Goal: Transaction & Acquisition: Obtain resource

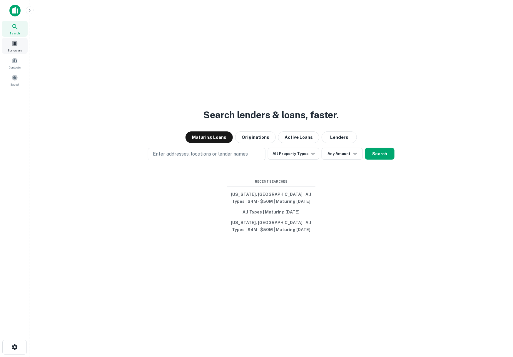
click at [14, 46] on span at bounding box center [14, 43] width 6 height 6
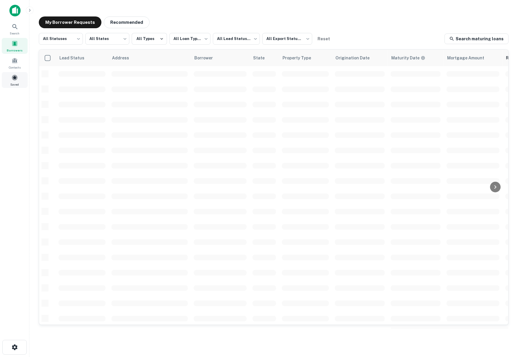
click at [12, 81] on div "Saved" at bounding box center [15, 80] width 26 height 16
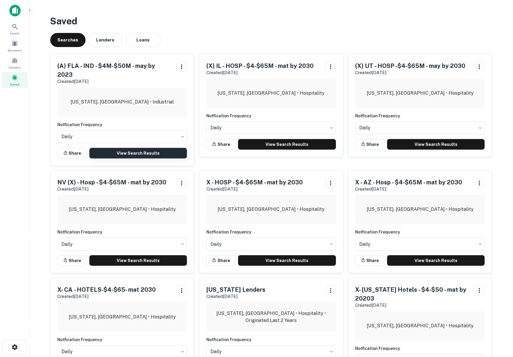
click at [140, 148] on link "View Search Results" at bounding box center [138, 153] width 98 height 11
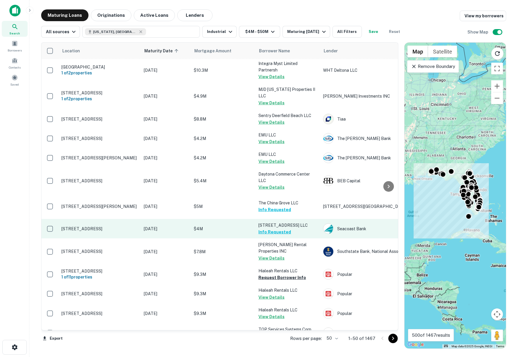
scroll to position [785, 0]
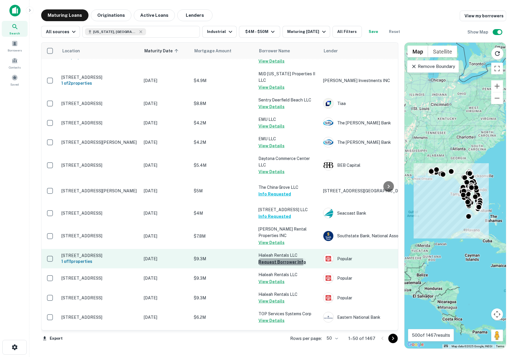
click at [279, 258] on button "Request Borrower Info" at bounding box center [282, 261] width 48 height 7
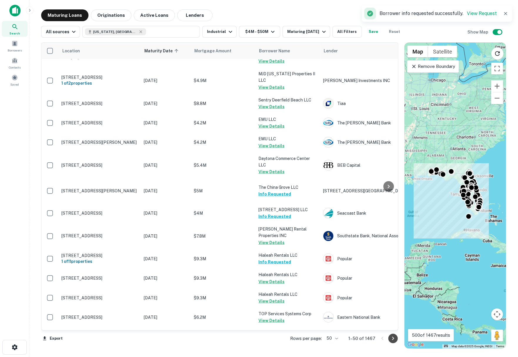
click at [393, 337] on icon "Go to next page" at bounding box center [393, 339] width 2 height 4
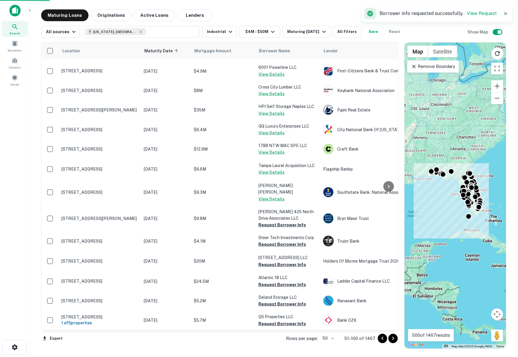
scroll to position [745, 0]
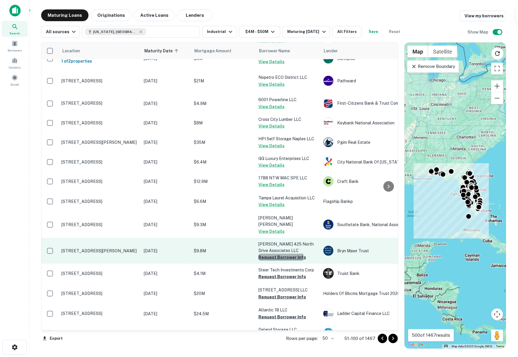
click at [277, 254] on button "Request Borrower Info" at bounding box center [282, 257] width 48 height 7
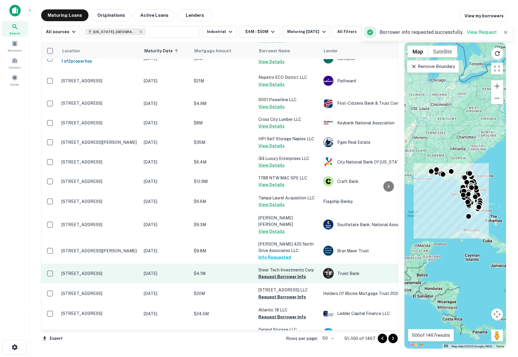
click at [278, 273] on button "Request Borrower Info" at bounding box center [282, 276] width 48 height 7
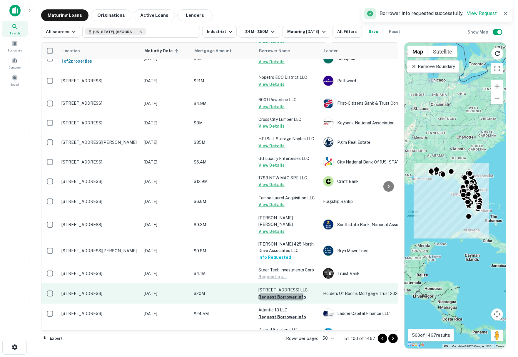
click at [278, 293] on button "Request Borrower Info" at bounding box center [282, 296] width 48 height 7
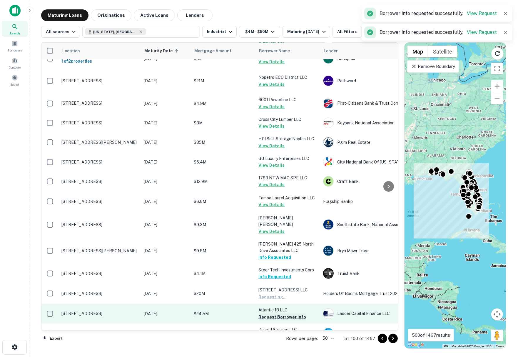
click at [281, 313] on button "Request Borrower Info" at bounding box center [282, 316] width 48 height 7
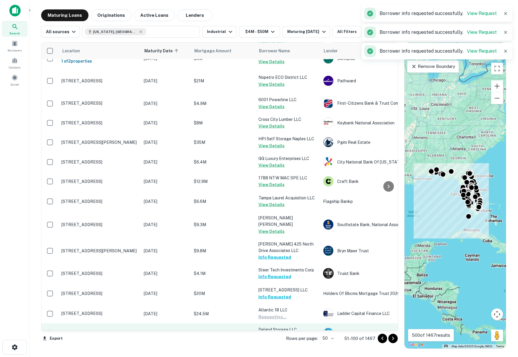
click at [282, 333] on button "Request Borrower Info" at bounding box center [282, 336] width 48 height 7
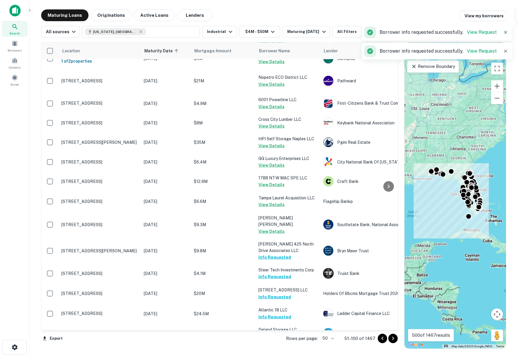
click at [279, 353] on button "Request Borrower Info" at bounding box center [282, 356] width 48 height 7
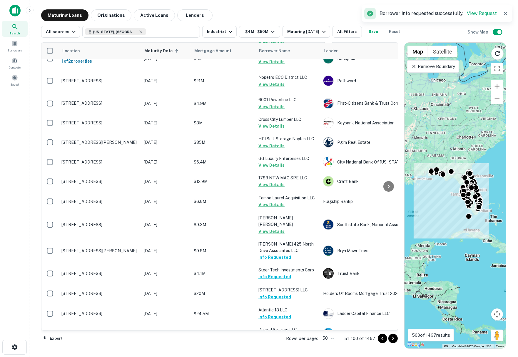
click at [392, 337] on icon "Go to next page" at bounding box center [393, 338] width 7 height 7
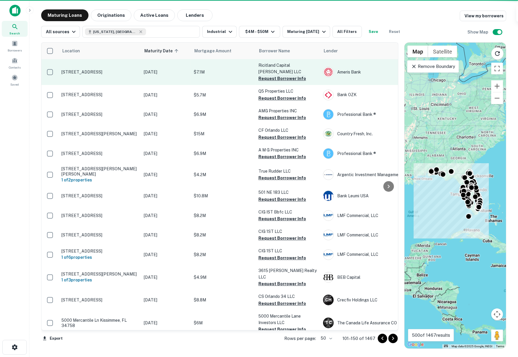
click at [280, 75] on button "Request Borrower Info" at bounding box center [282, 78] width 48 height 7
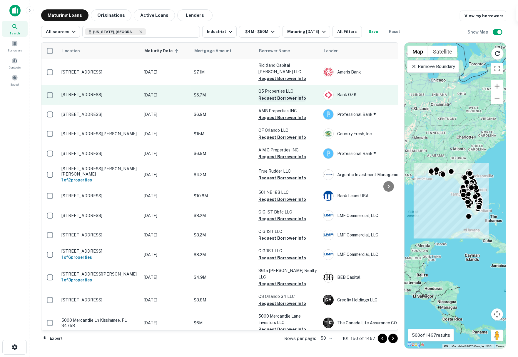
click at [279, 95] on button "Request Borrower Info" at bounding box center [282, 98] width 48 height 7
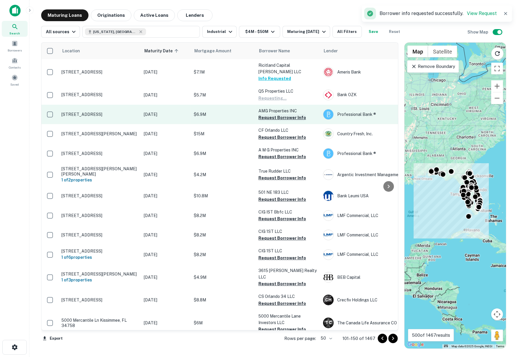
click at [278, 114] on button "Request Borrower Info" at bounding box center [282, 117] width 48 height 7
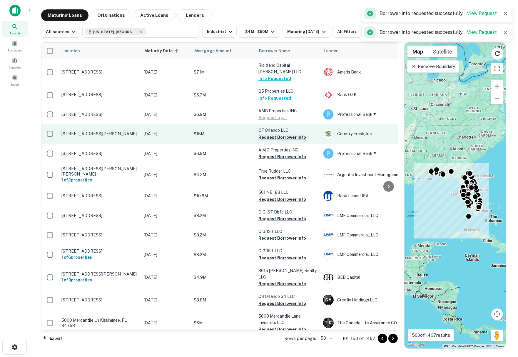
click at [278, 134] on button "Request Borrower Info" at bounding box center [282, 137] width 48 height 7
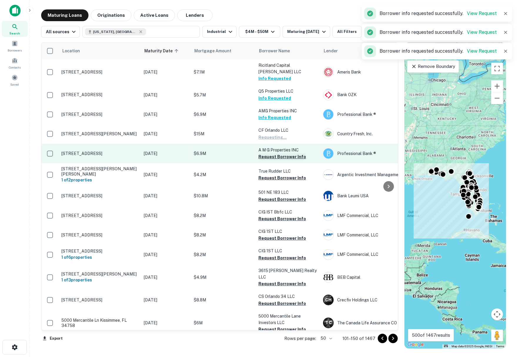
click at [278, 153] on button "Request Borrower Info" at bounding box center [282, 156] width 48 height 7
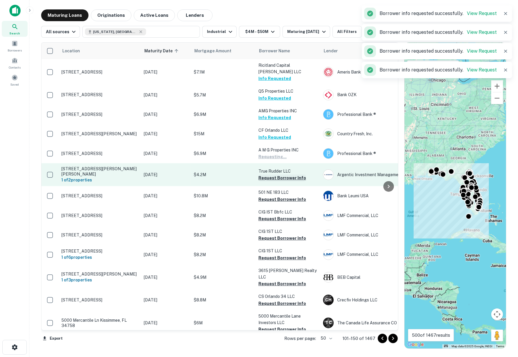
click at [278, 174] on button "Request Borrower Info" at bounding box center [282, 177] width 48 height 7
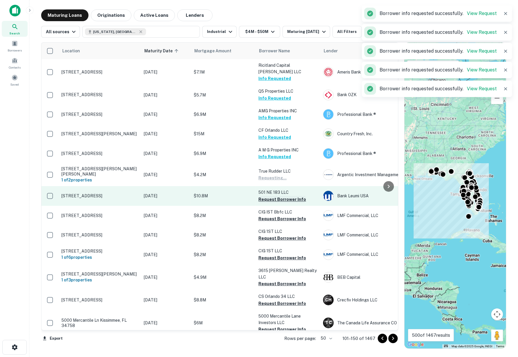
click at [273, 196] on button "Request Borrower Info" at bounding box center [282, 199] width 48 height 7
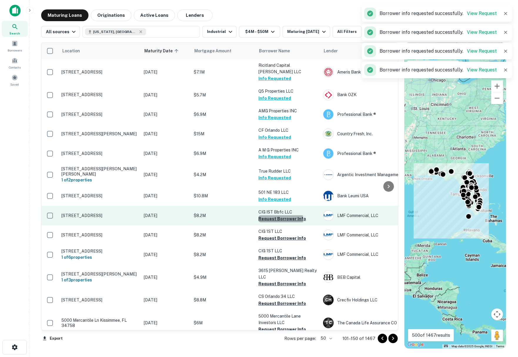
click at [278, 215] on button "Request Borrower Info" at bounding box center [282, 218] width 48 height 7
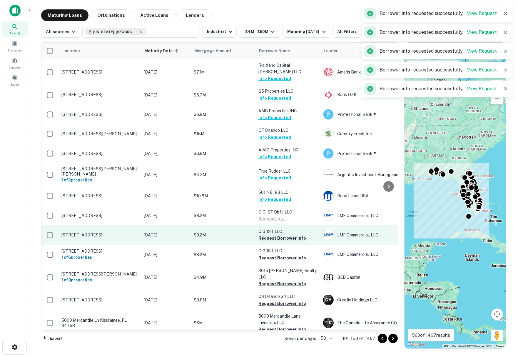
click at [277, 235] on button "Request Borrower Info" at bounding box center [282, 238] width 48 height 7
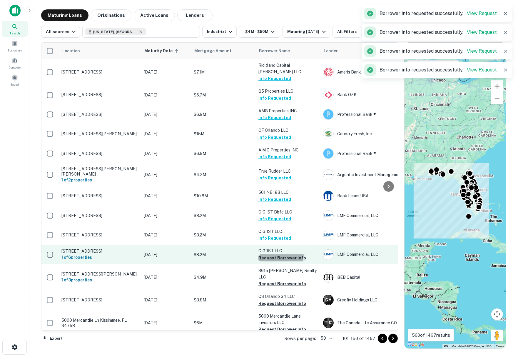
click at [275, 254] on button "Request Borrower Info" at bounding box center [282, 257] width 48 height 7
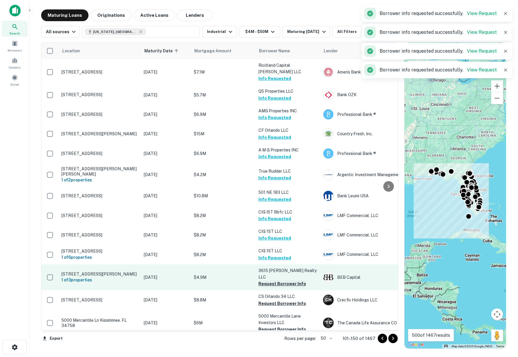
click at [279, 280] on button "Request Borrower Info" at bounding box center [282, 283] width 48 height 7
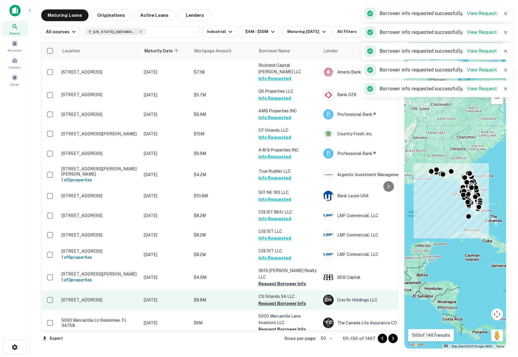
click at [277, 300] on button "Request Borrower Info" at bounding box center [282, 303] width 48 height 7
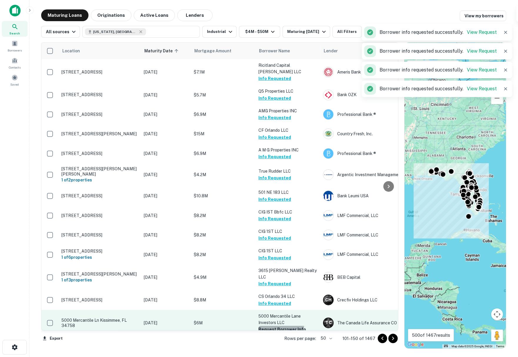
click at [281, 326] on button "Request Borrower Info" at bounding box center [282, 329] width 48 height 7
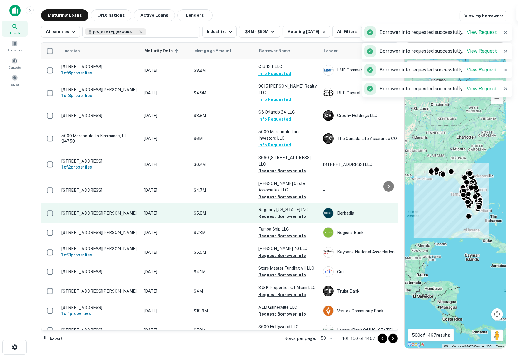
scroll to position [196, 0]
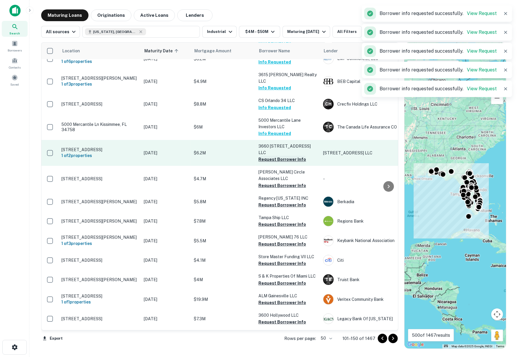
click at [267, 156] on button "Request Borrower Info" at bounding box center [282, 159] width 48 height 7
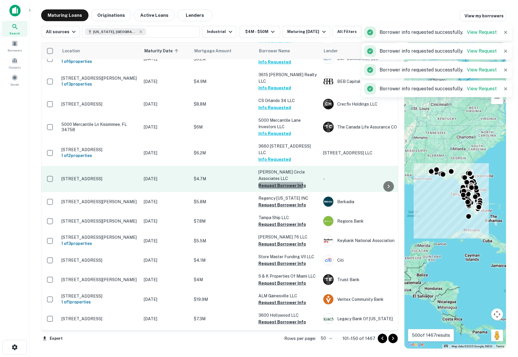
click at [271, 182] on button "Request Borrower Info" at bounding box center [282, 185] width 48 height 7
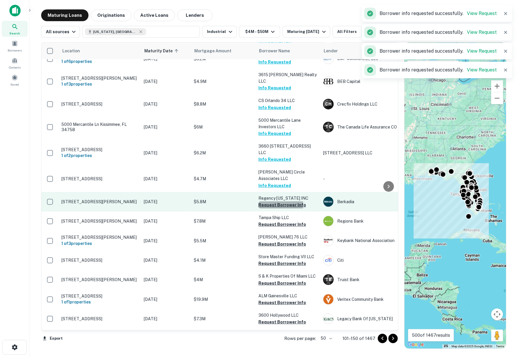
click at [271, 201] on button "Request Borrower Info" at bounding box center [282, 204] width 48 height 7
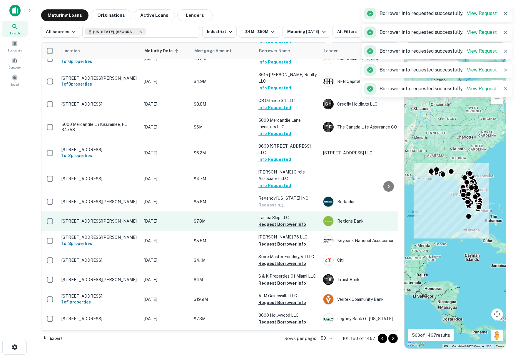
click at [272, 221] on button "Request Borrower Info" at bounding box center [282, 224] width 48 height 7
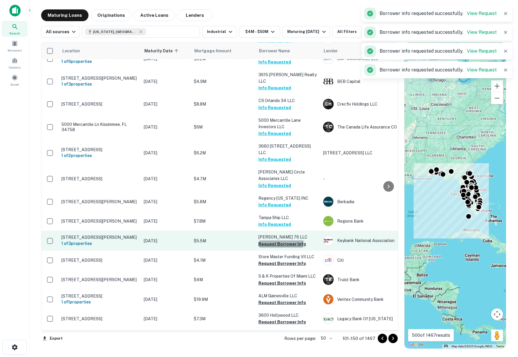
click at [275, 241] on button "Request Borrower Info" at bounding box center [282, 244] width 48 height 7
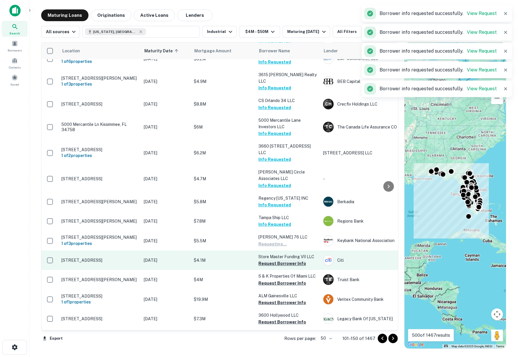
click at [275, 260] on button "Request Borrower Info" at bounding box center [282, 263] width 48 height 7
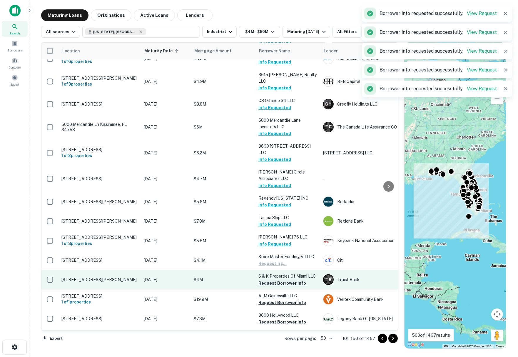
click at [279, 280] on button "Request Borrower Info" at bounding box center [282, 283] width 48 height 7
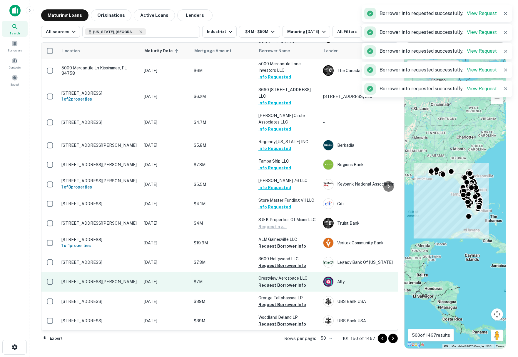
scroll to position [294, 0]
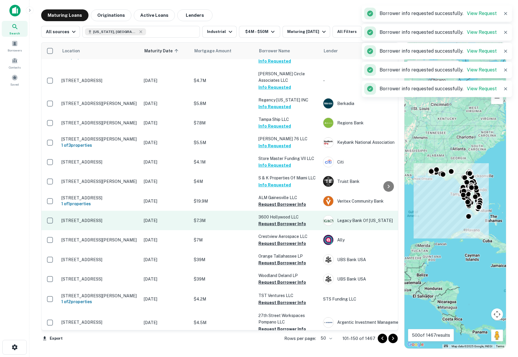
drag, startPoint x: 272, startPoint y: 192, endPoint x: 273, endPoint y: 202, distance: 9.8
click at [272, 201] on button "Request Borrower Info" at bounding box center [282, 204] width 48 height 7
click at [274, 220] on button "Request Borrower Info" at bounding box center [282, 223] width 48 height 7
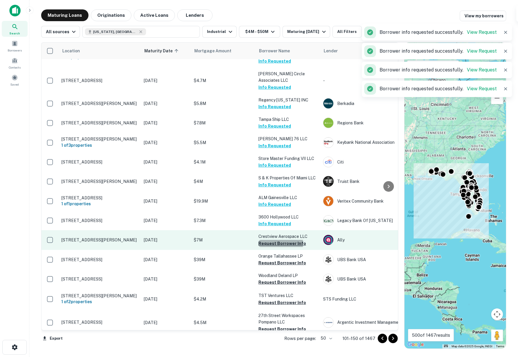
click at [273, 240] on button "Request Borrower Info" at bounding box center [282, 243] width 48 height 7
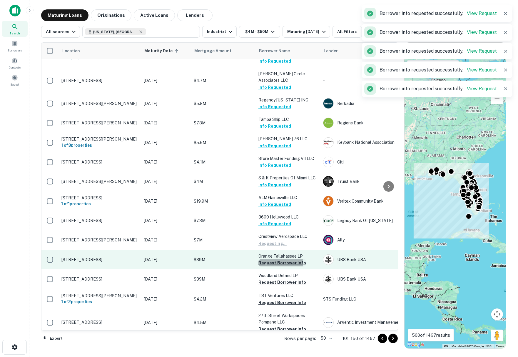
click at [274, 259] on button "Request Borrower Info" at bounding box center [282, 262] width 48 height 7
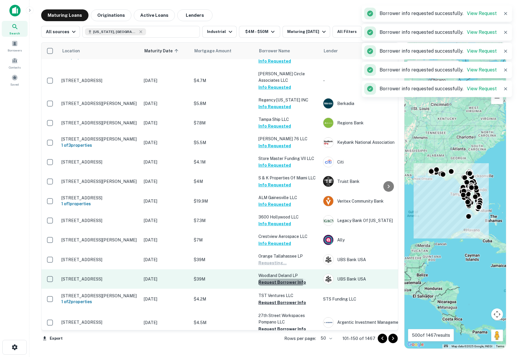
click at [274, 279] on button "Request Borrower Info" at bounding box center [282, 282] width 48 height 7
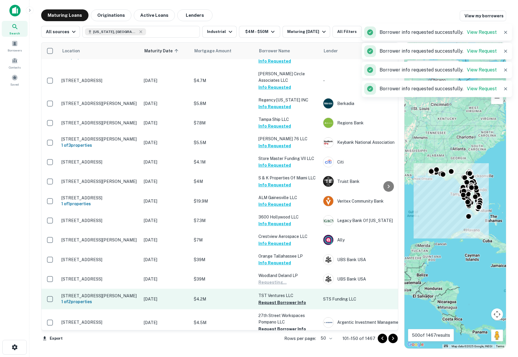
drag, startPoint x: 275, startPoint y: 292, endPoint x: 268, endPoint y: 287, distance: 8.4
click at [274, 299] on button "Request Borrower Info" at bounding box center [282, 302] width 48 height 7
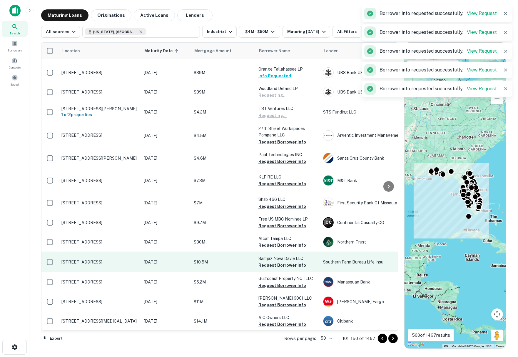
scroll to position [490, 0]
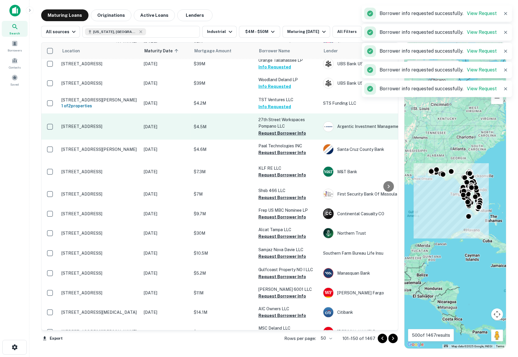
click at [274, 130] on button "Request Borrower Info" at bounding box center [282, 133] width 48 height 7
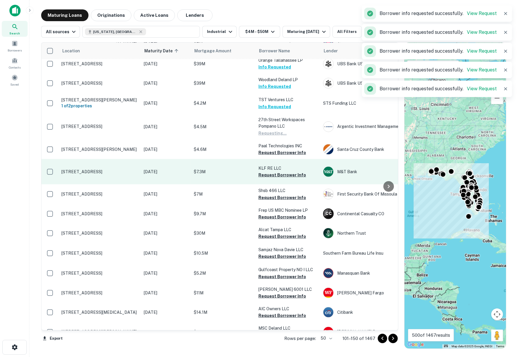
drag, startPoint x: 271, startPoint y: 140, endPoint x: 271, endPoint y: 156, distance: 15.9
click at [271, 149] on button "Request Borrower Info" at bounding box center [282, 152] width 48 height 7
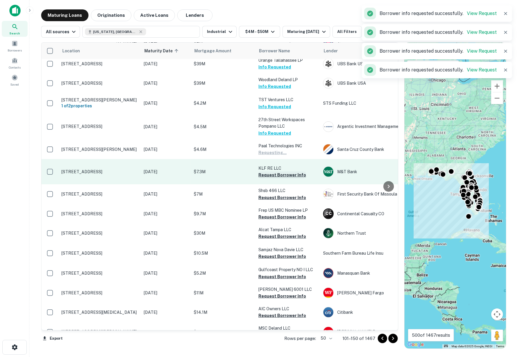
click at [272, 171] on button "Request Borrower Info" at bounding box center [282, 174] width 48 height 7
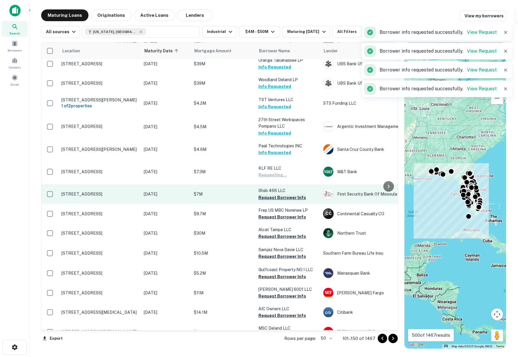
click at [271, 194] on button "Request Borrower Info" at bounding box center [282, 197] width 48 height 7
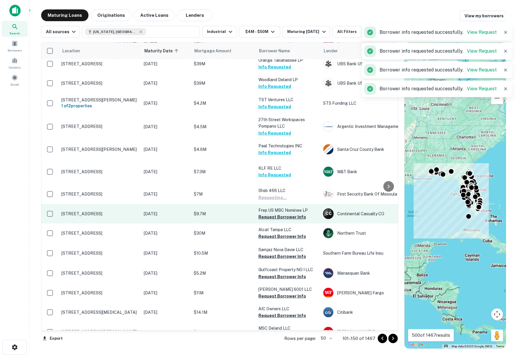
click at [271, 213] on button "Request Borrower Info" at bounding box center [282, 216] width 48 height 7
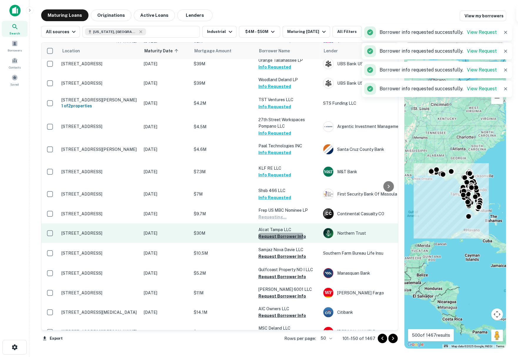
click at [271, 233] on button "Request Borrower Info" at bounding box center [282, 236] width 48 height 7
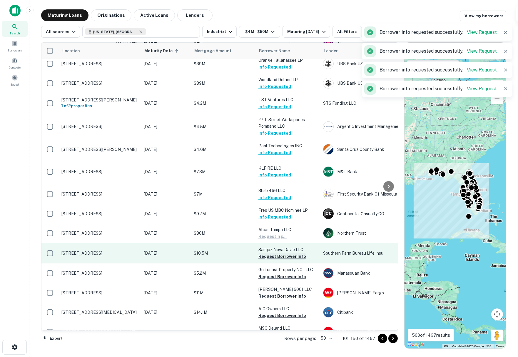
click at [273, 253] on button "Request Borrower Info" at bounding box center [282, 256] width 48 height 7
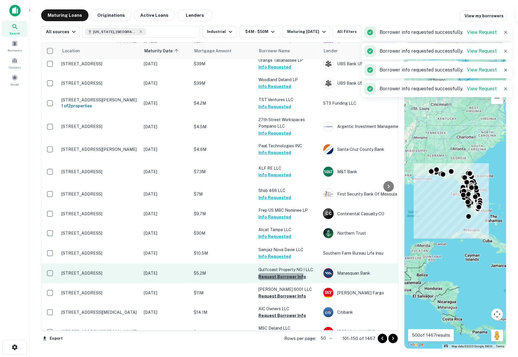
click at [275, 273] on button "Request Borrower Info" at bounding box center [282, 276] width 48 height 7
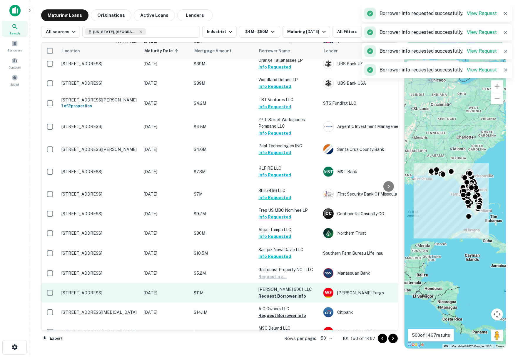
click at [273, 293] on button "Request Borrower Info" at bounding box center [282, 296] width 48 height 7
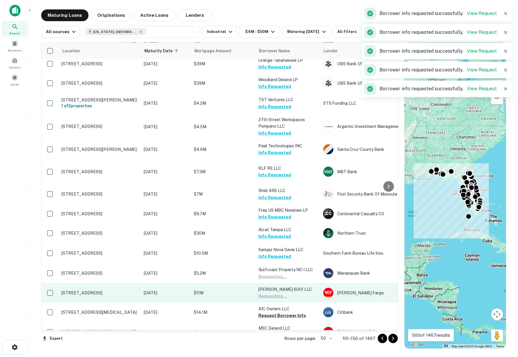
click at [273, 312] on button "Request Borrower Info" at bounding box center [282, 315] width 48 height 7
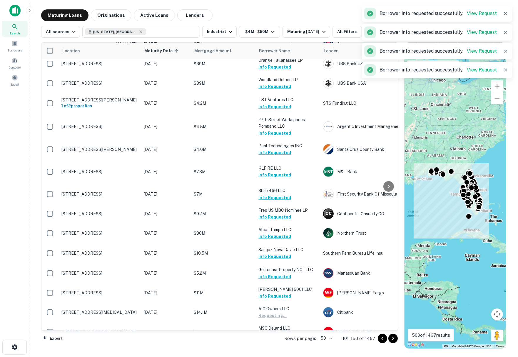
scroll to position [653, 0]
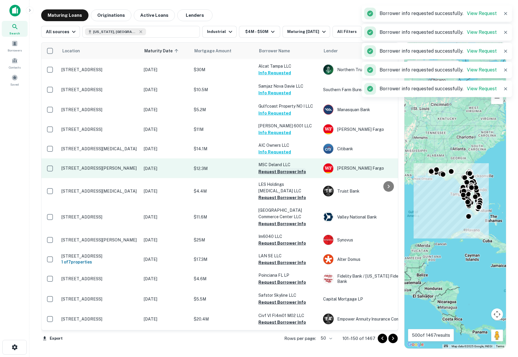
click at [267, 168] on button "Request Borrower Info" at bounding box center [282, 171] width 48 height 7
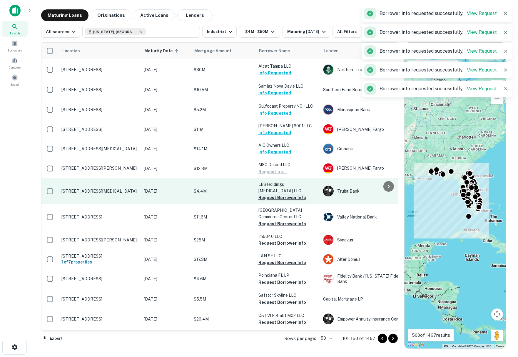
click at [269, 194] on button "Request Borrower Info" at bounding box center [282, 197] width 48 height 7
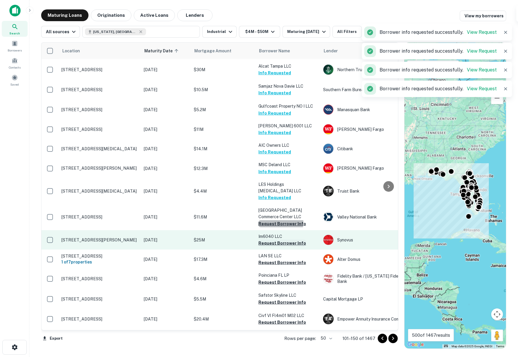
drag, startPoint x: 269, startPoint y: 204, endPoint x: 269, endPoint y: 226, distance: 22.6
click at [269, 220] on button "Request Borrower Info" at bounding box center [282, 223] width 48 height 7
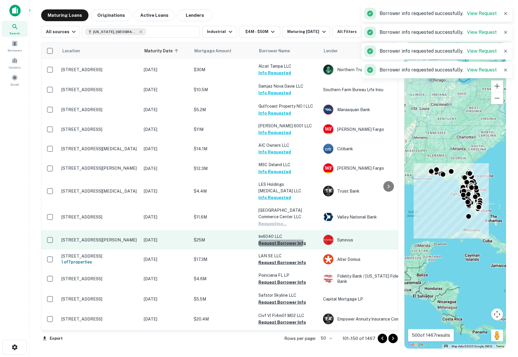
click at [268, 240] on button "Request Borrower Info" at bounding box center [282, 243] width 48 height 7
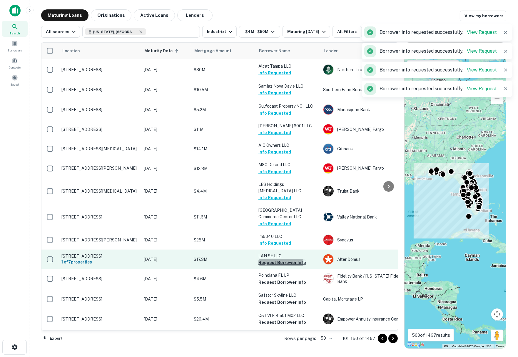
click at [273, 259] on button "Request Borrower Info" at bounding box center [282, 262] width 48 height 7
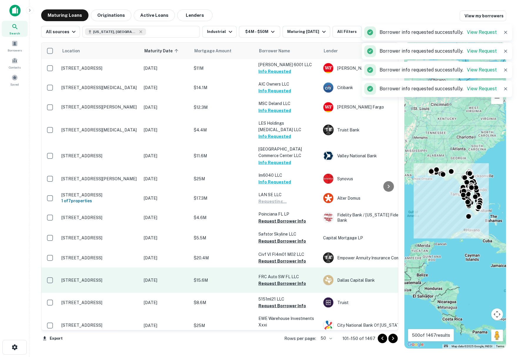
scroll to position [751, 0]
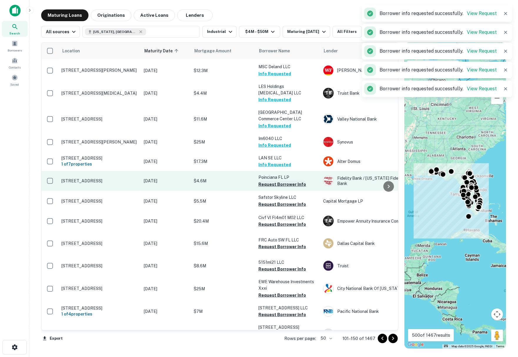
click at [278, 181] on button "Request Borrower Info" at bounding box center [282, 184] width 48 height 7
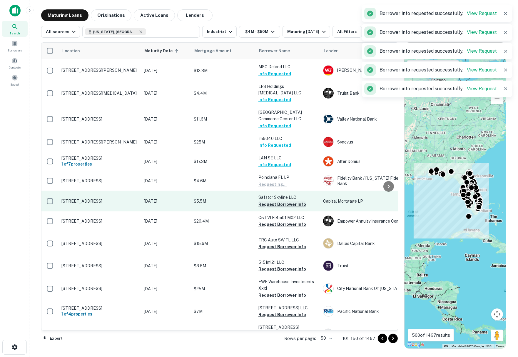
click at [274, 201] on button "Request Borrower Info" at bounding box center [282, 204] width 48 height 7
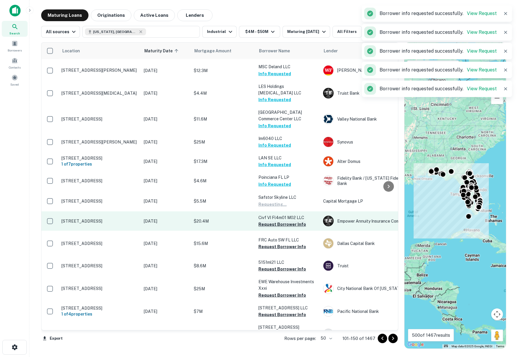
click at [275, 221] on button "Request Borrower Info" at bounding box center [282, 224] width 48 height 7
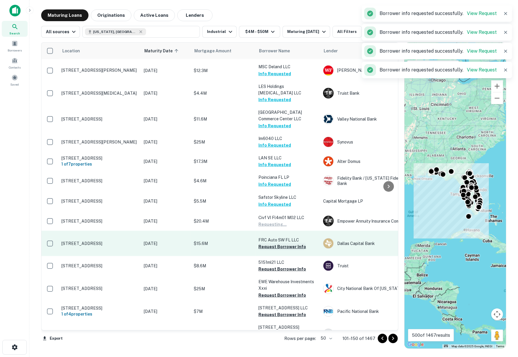
click at [275, 243] on button "Request Borrower Info" at bounding box center [282, 246] width 48 height 7
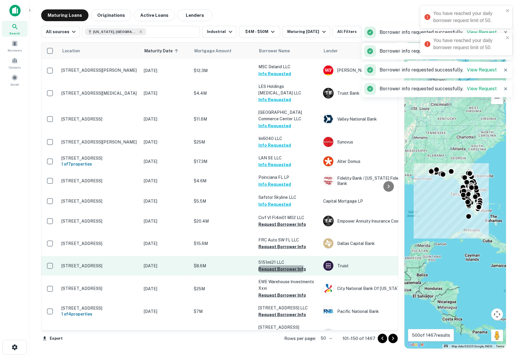
click at [274, 266] on button "Request Borrower Info" at bounding box center [282, 269] width 48 height 7
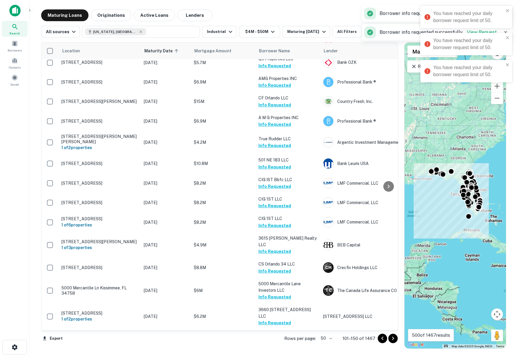
scroll to position [0, 0]
